Goal: Book appointment/travel/reservation

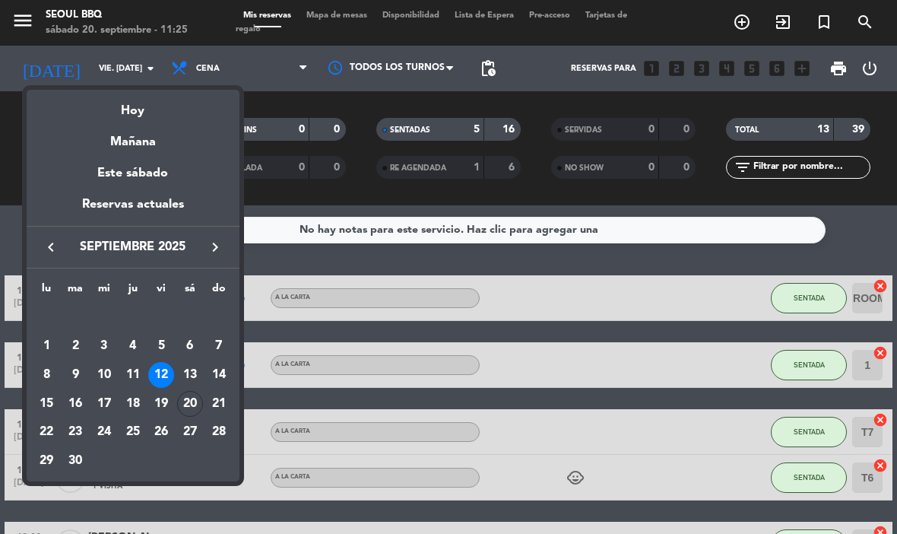
click at [191, 373] on div "13" at bounding box center [190, 375] width 26 height 26
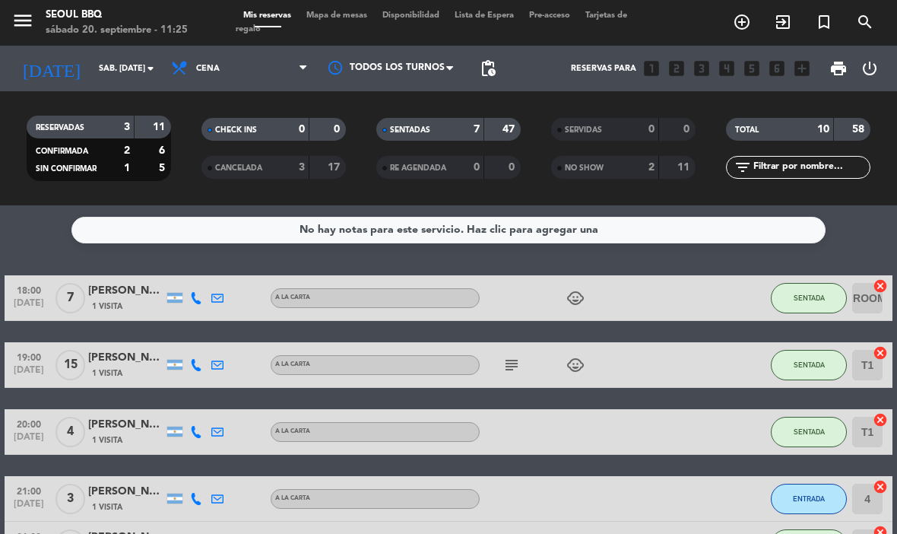
click at [103, 67] on input "sáb. [DATE]" at bounding box center [147, 68] width 113 height 25
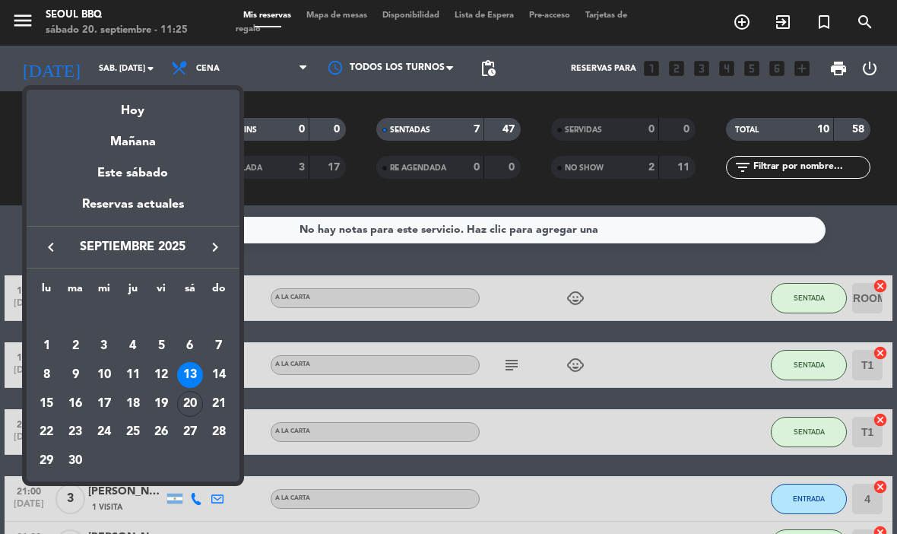
click at [191, 401] on div "20" at bounding box center [190, 404] width 26 height 26
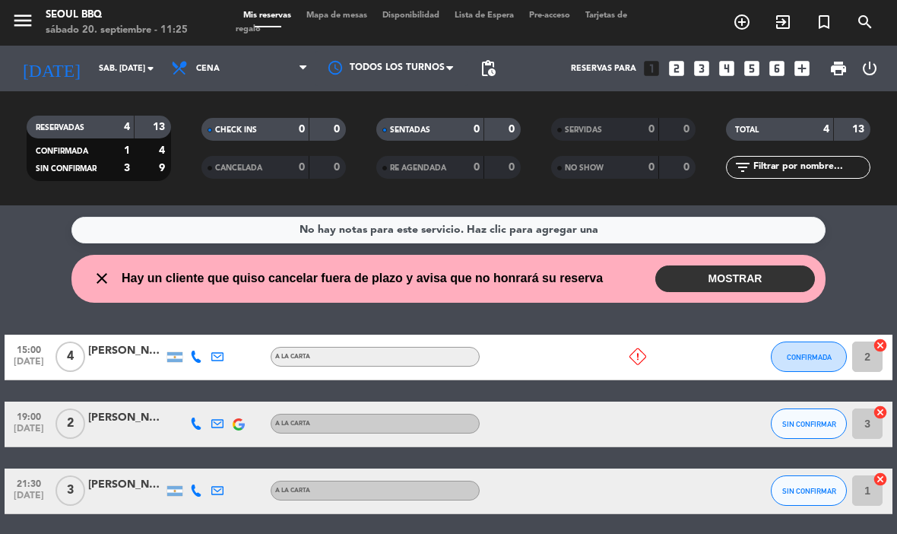
click at [788, 275] on button "MOSTRAR" at bounding box center [735, 278] width 160 height 27
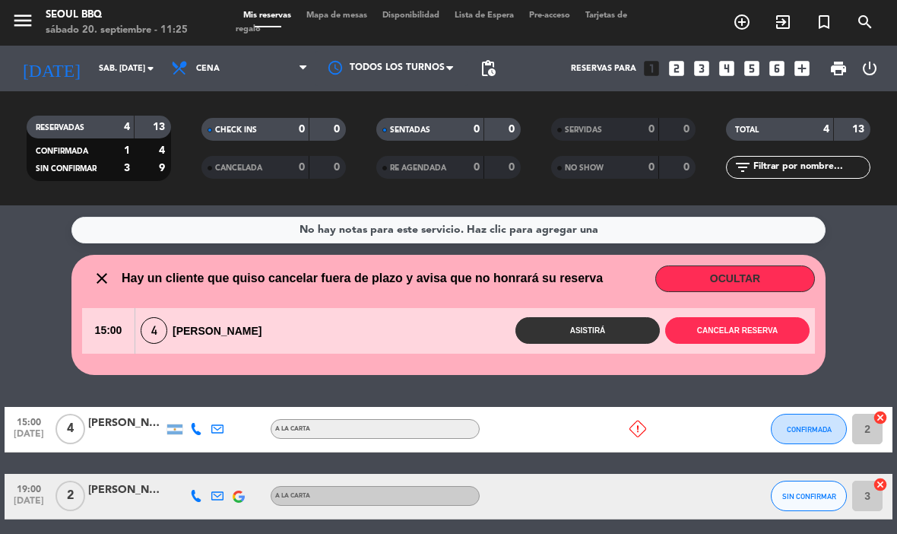
click at [778, 327] on button "Cancelar reserva" at bounding box center [737, 330] width 144 height 27
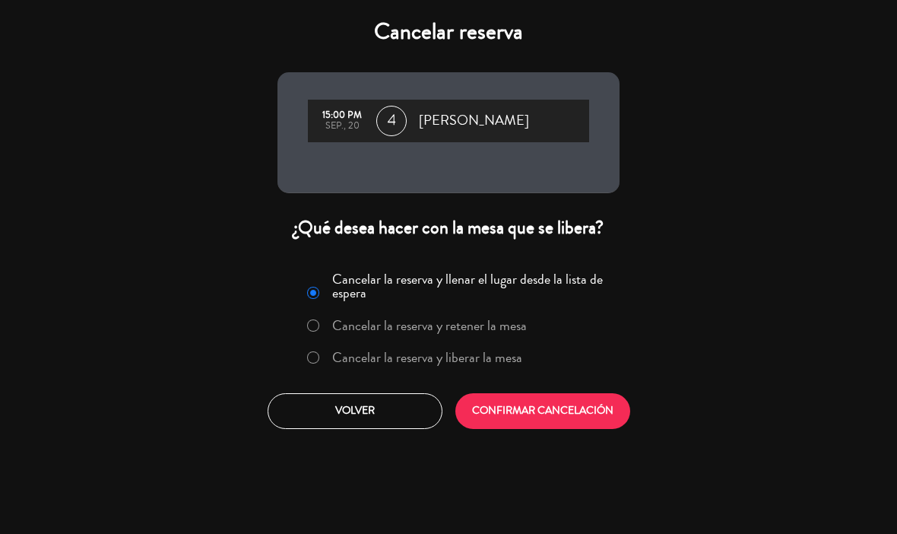
click at [598, 420] on button "CONFIRMAR CANCELACIÓN" at bounding box center [542, 411] width 175 height 36
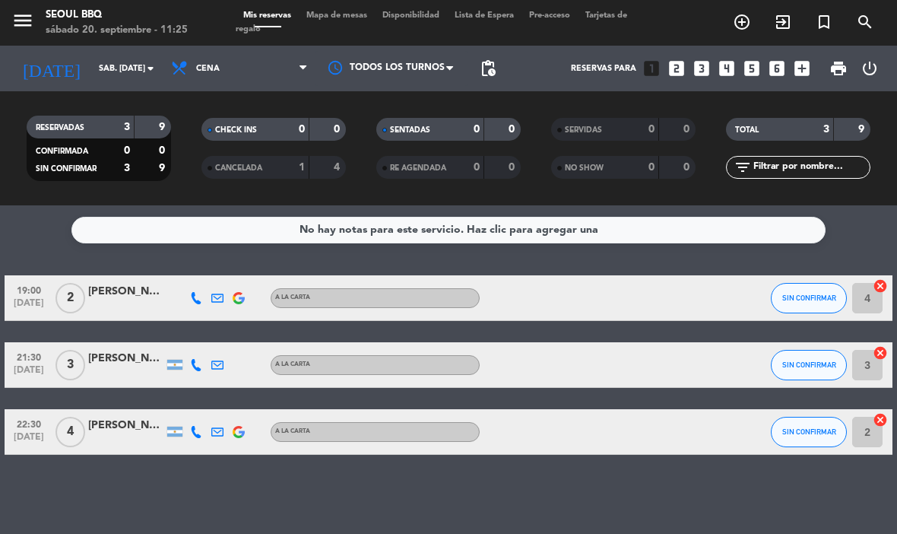
click at [91, 68] on input "sáb. [DATE]" at bounding box center [147, 68] width 113 height 25
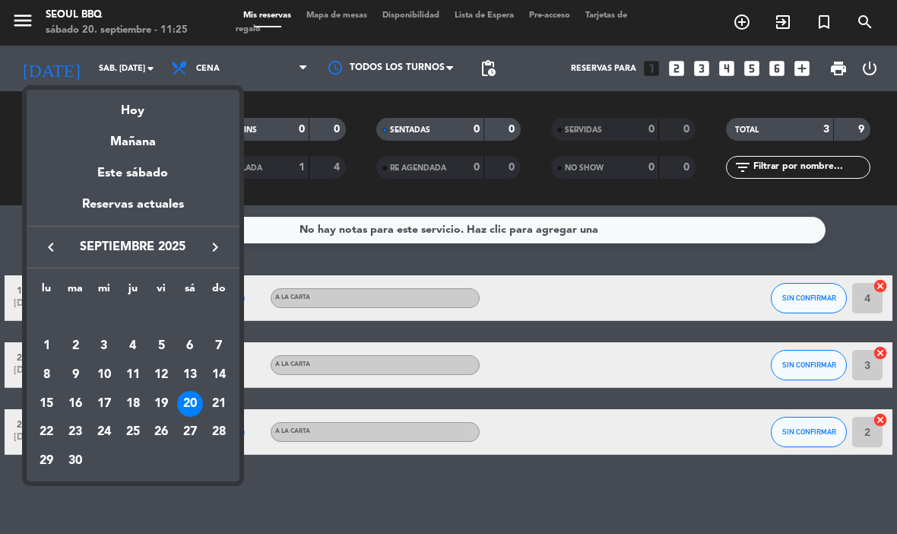
click at [115, 141] on div "Mañana" at bounding box center [133, 136] width 213 height 31
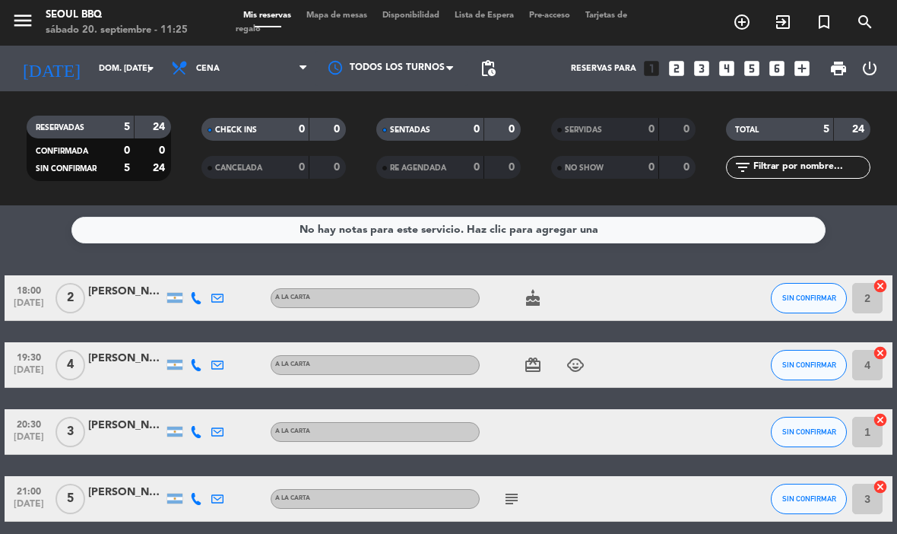
click at [91, 67] on input "dom. [DATE]" at bounding box center [147, 68] width 113 height 25
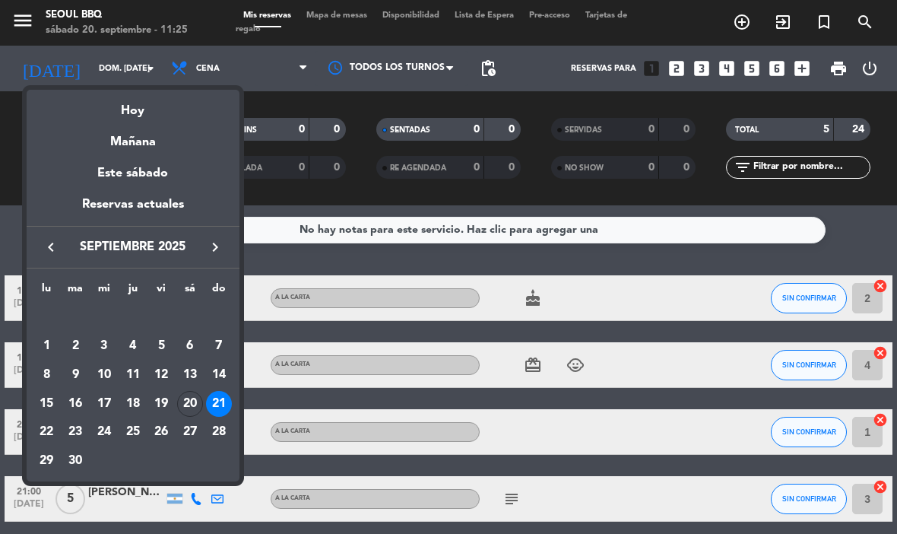
click at [116, 107] on div "Hoy" at bounding box center [133, 105] width 213 height 31
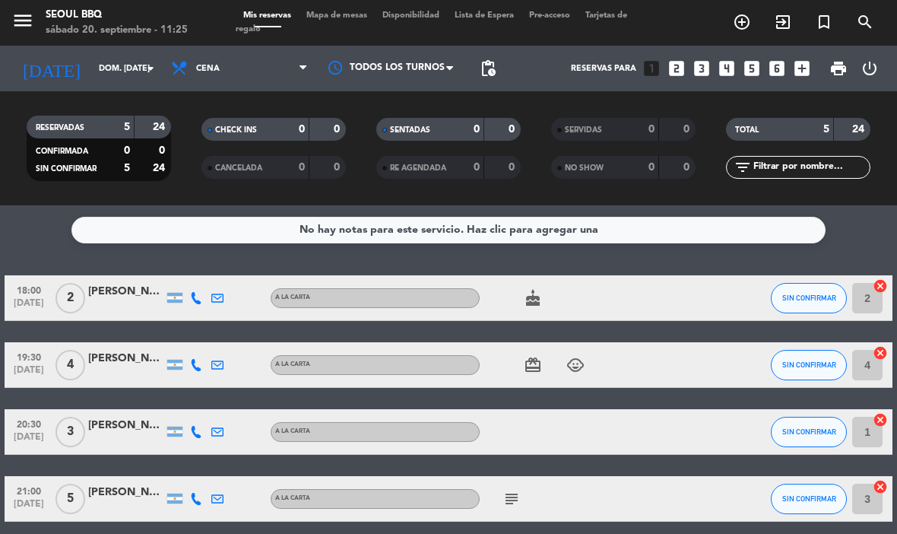
type input "sáb. [DATE]"
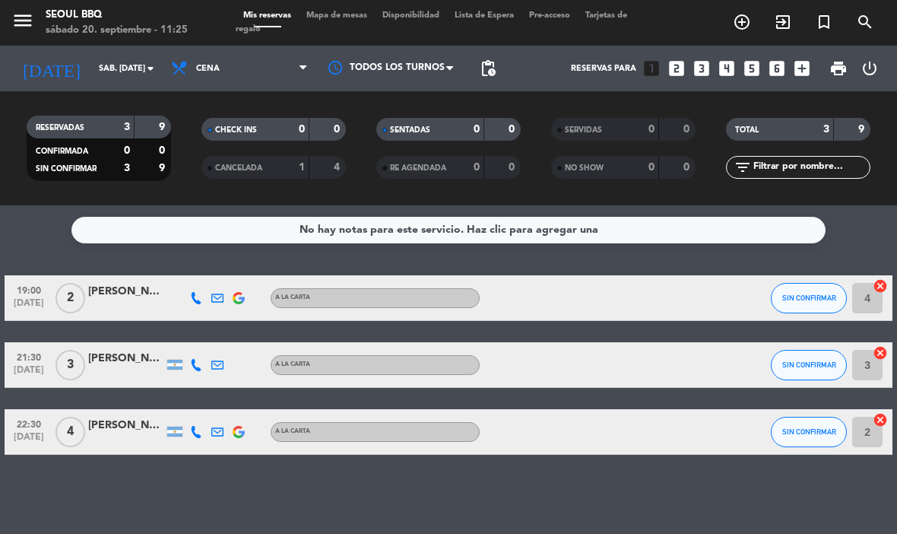
click at [728, 65] on icon "looks_4" at bounding box center [727, 69] width 20 height 20
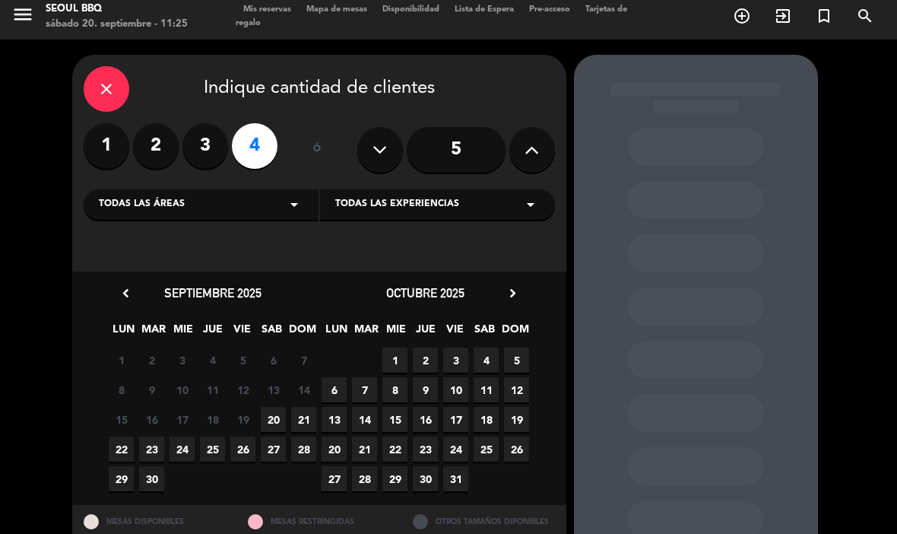
scroll to position [5, 0]
click at [272, 420] on span "20" at bounding box center [273, 419] width 25 height 25
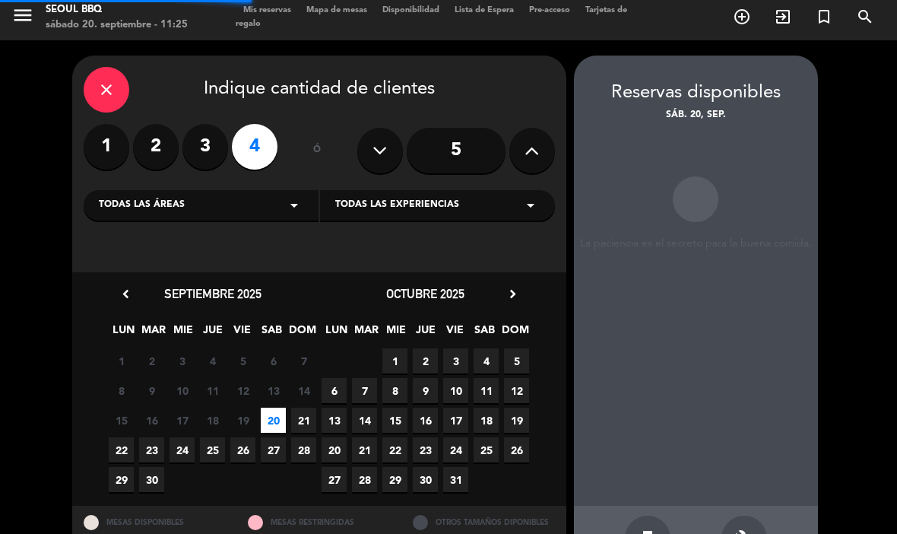
scroll to position [52, 0]
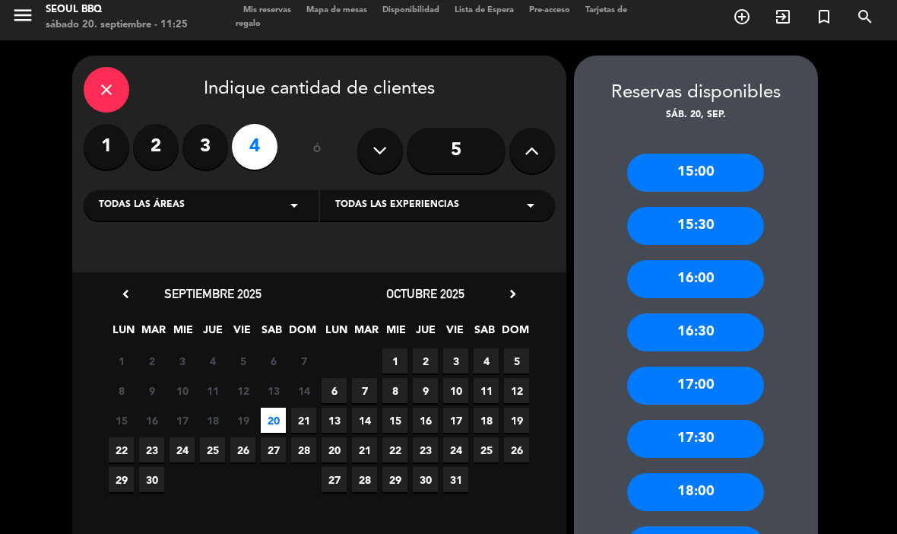
click at [736, 260] on div "16:00" at bounding box center [695, 279] width 137 height 38
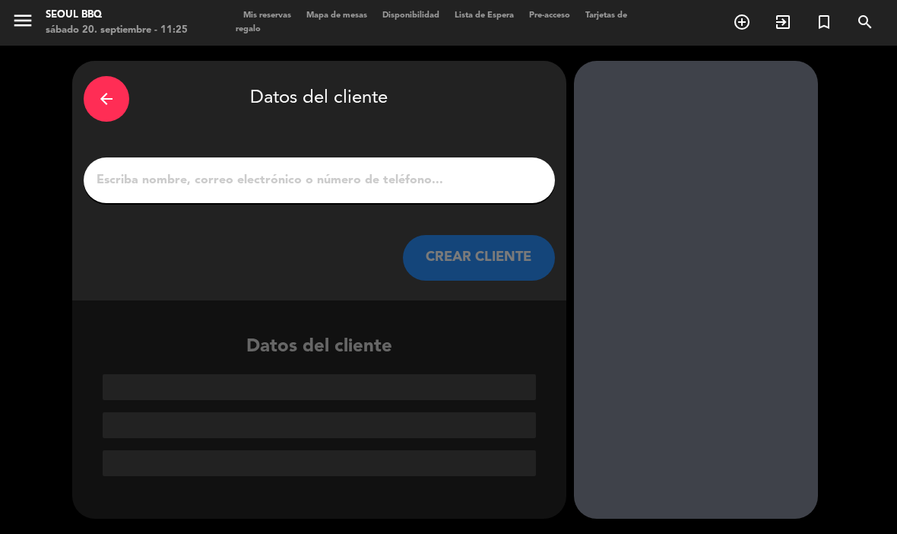
click at [137, 170] on input "1" at bounding box center [319, 180] width 449 height 21
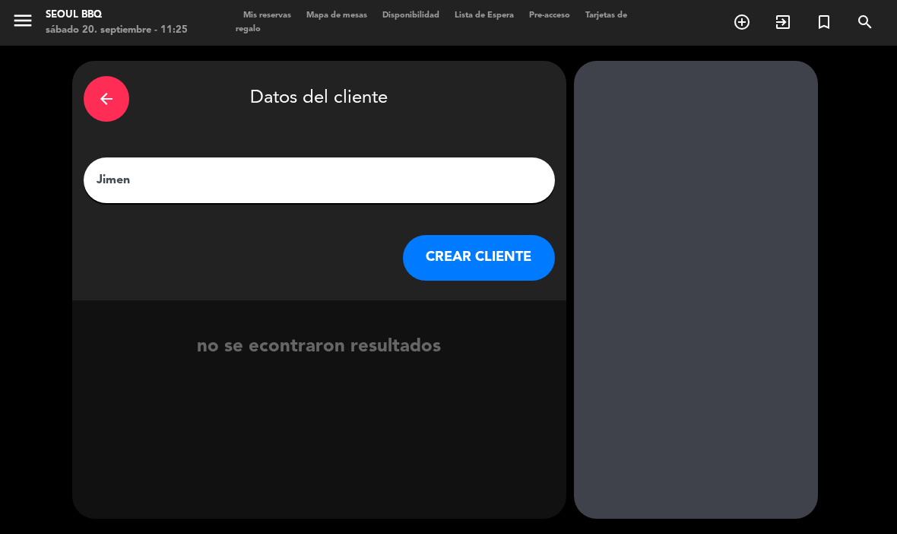
type input "Jimena"
click at [501, 235] on button "CREAR CLIENTE" at bounding box center [479, 258] width 152 height 46
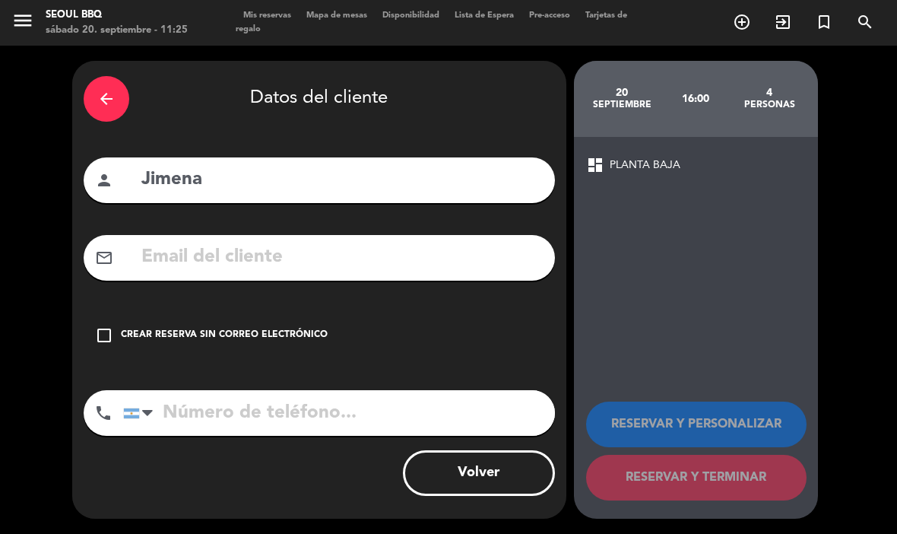
click at [383, 312] on div "check_box_outline_blank Crear reserva sin correo electrónico" at bounding box center [319, 335] width 471 height 46
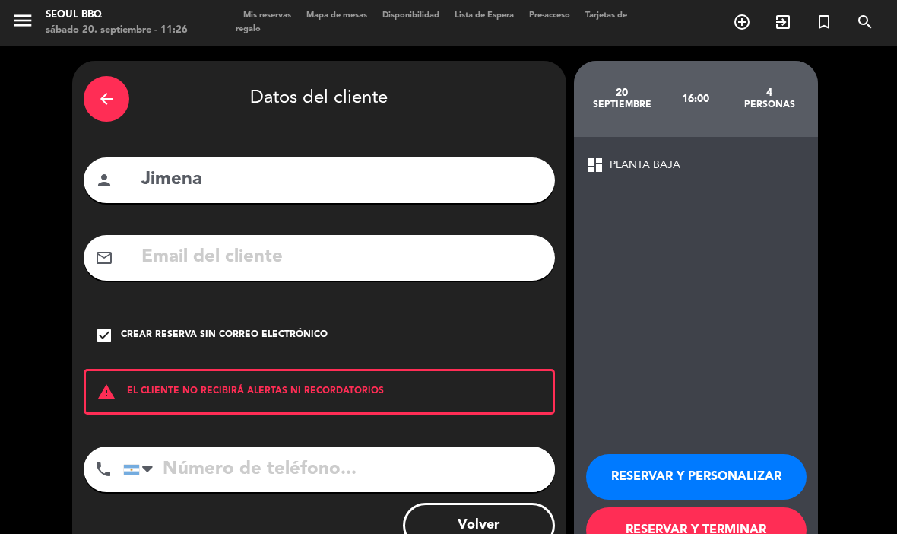
click at [743, 454] on button "RESERVAR Y PERSONALIZAR" at bounding box center [696, 477] width 220 height 46
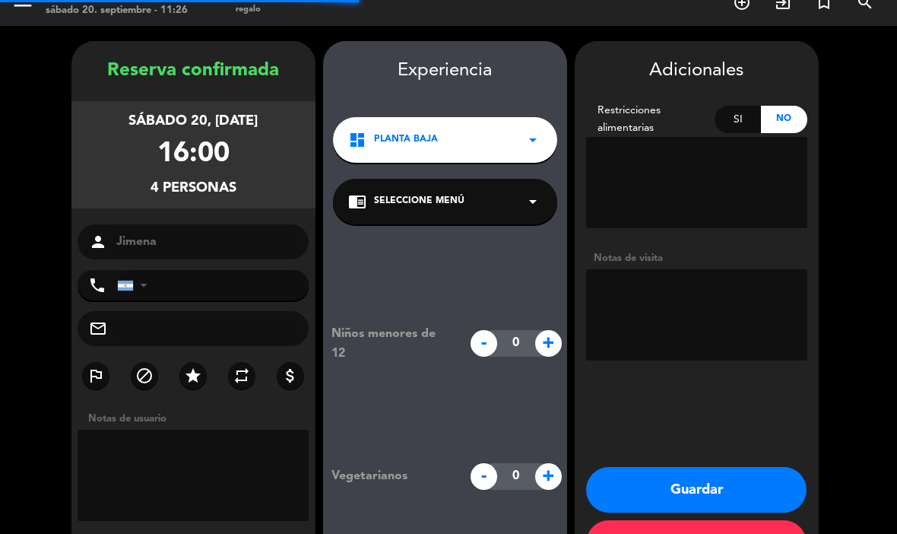
scroll to position [40, 0]
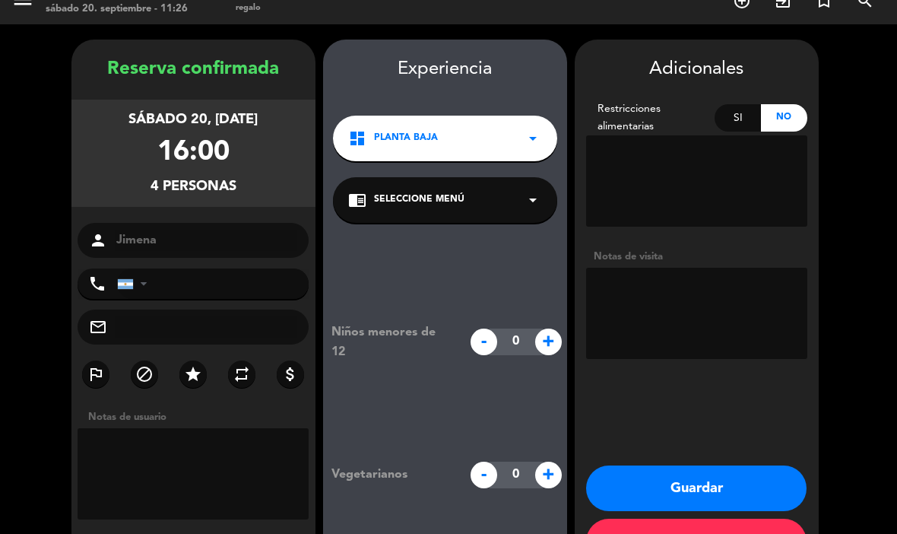
click at [742, 465] on button "Guardar" at bounding box center [696, 488] width 220 height 46
